Goal: Complete application form

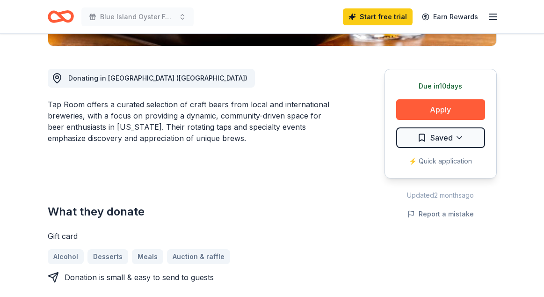
scroll to position [244, 0]
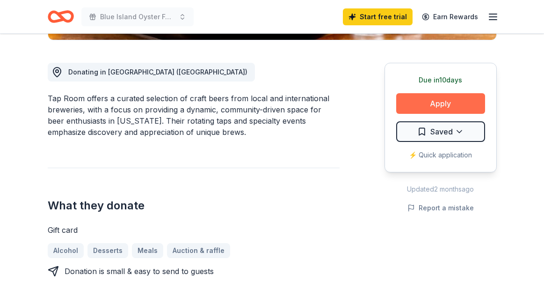
click at [456, 104] on button "Apply" at bounding box center [440, 103] width 89 height 21
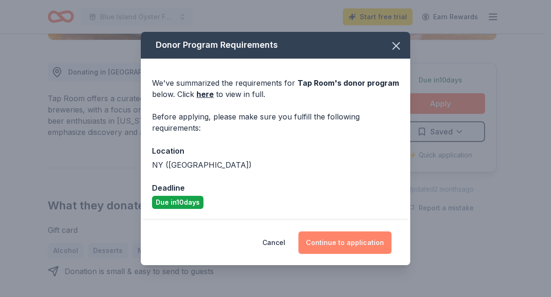
click at [348, 249] on button "Continue to application" at bounding box center [345, 242] width 93 height 22
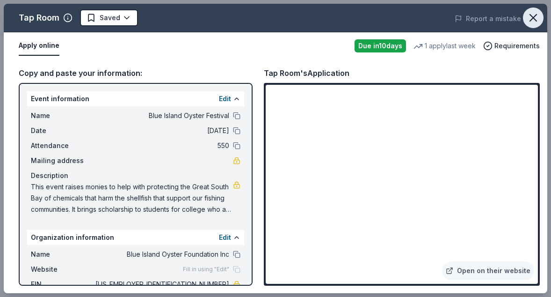
click at [535, 20] on icon "button" at bounding box center [533, 18] width 7 height 7
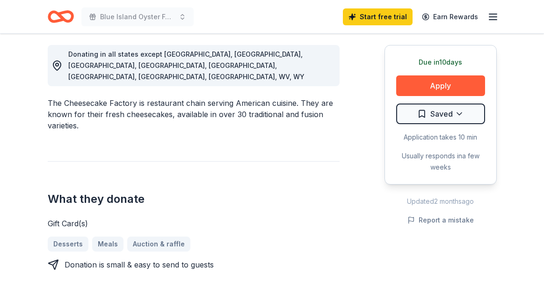
scroll to position [264, 0]
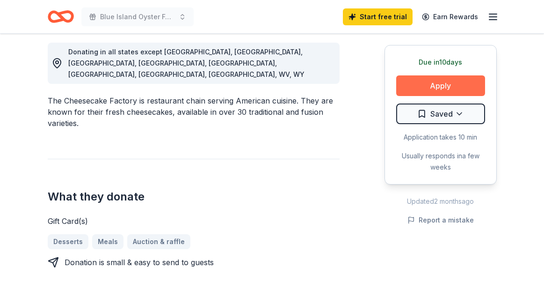
click at [458, 89] on button "Apply" at bounding box center [440, 85] width 89 height 21
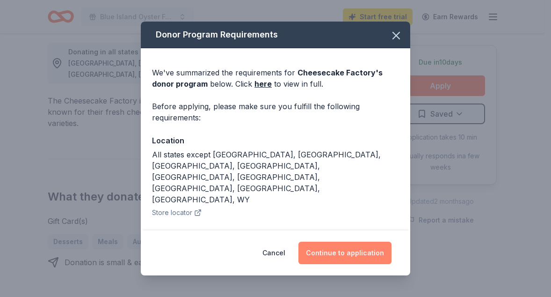
click at [343, 250] on button "Continue to application" at bounding box center [345, 252] width 93 height 22
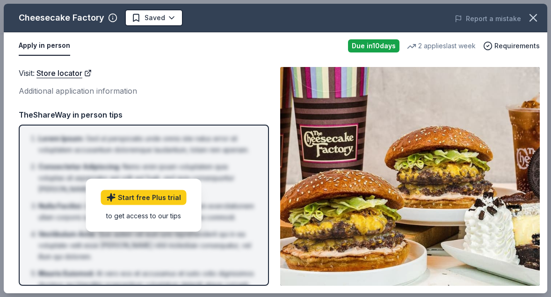
click at [200, 99] on div "Visit : Store locator Additional application information TheShareWay in person …" at bounding box center [144, 176] width 250 height 219
click at [534, 21] on icon "button" at bounding box center [533, 17] width 13 height 13
